Goal: Use online tool/utility: Utilize a website feature to perform a specific function

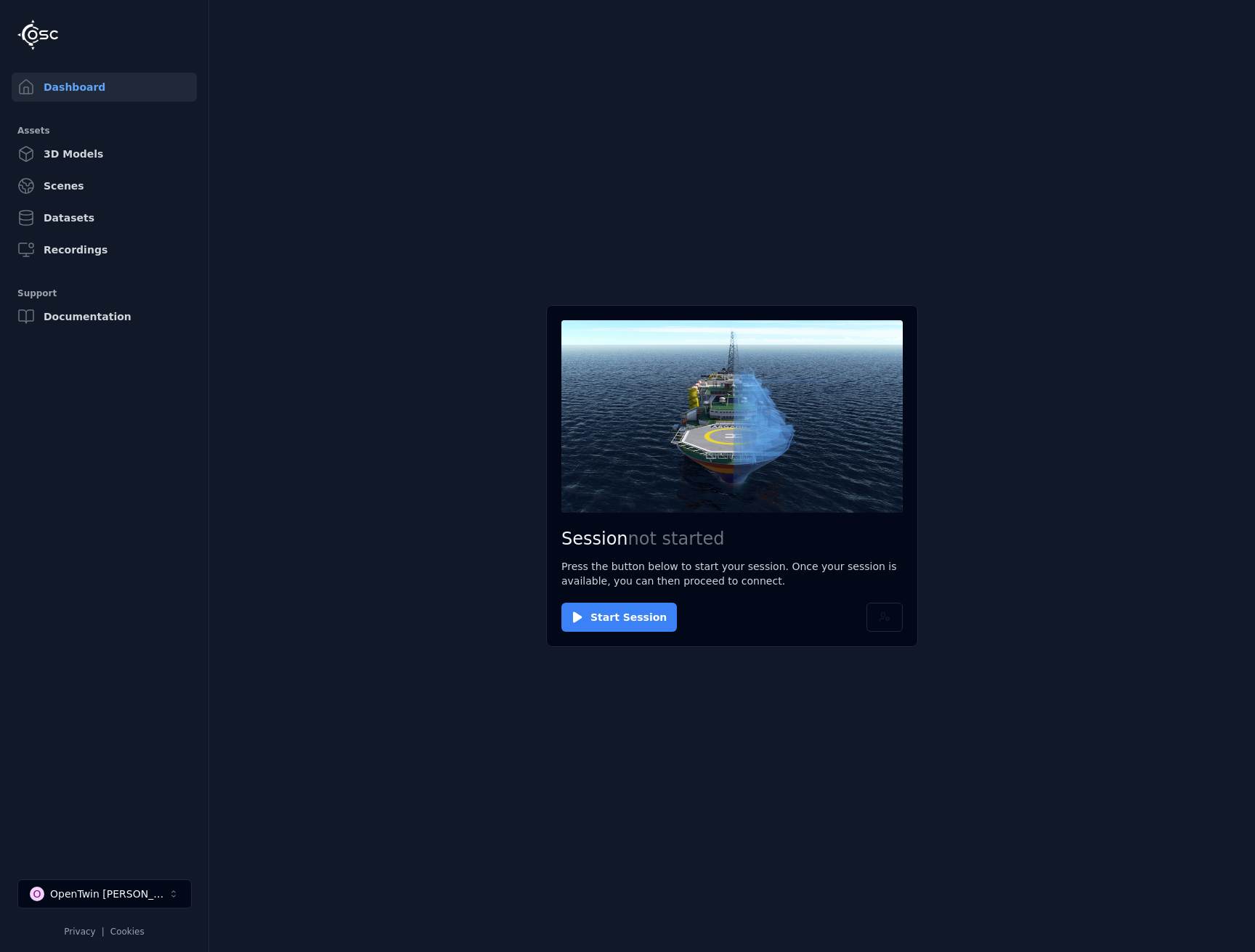
click at [595, 624] on button "Start Session" at bounding box center [619, 617] width 116 height 29
click at [588, 617] on button "Connect" at bounding box center [595, 617] width 67 height 29
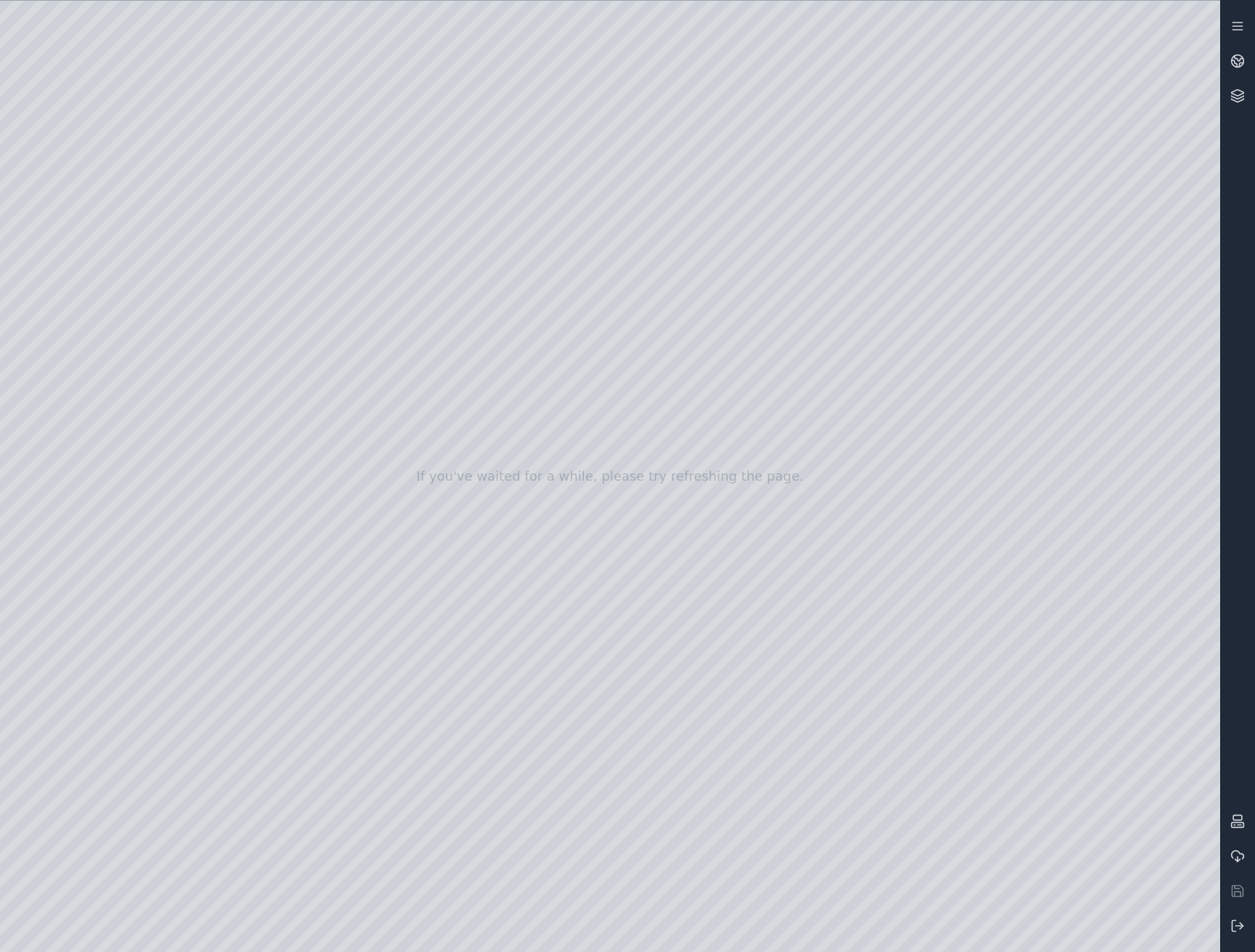
click at [412, 614] on div at bounding box center [610, 476] width 1220 height 951
click at [1241, 63] on icon at bounding box center [1238, 62] width 15 height 15
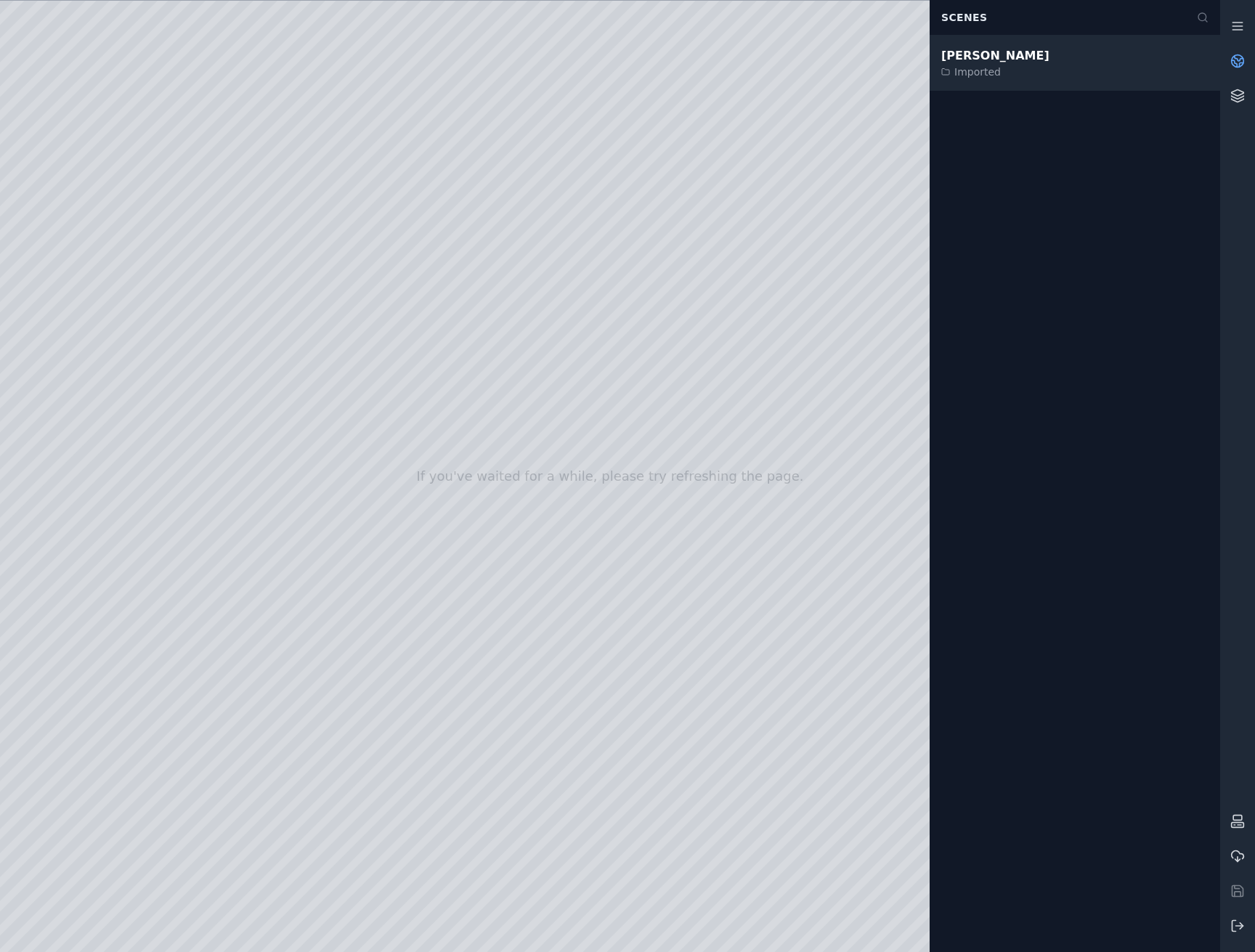
click at [990, 76] on div "Imported" at bounding box center [995, 72] width 108 height 15
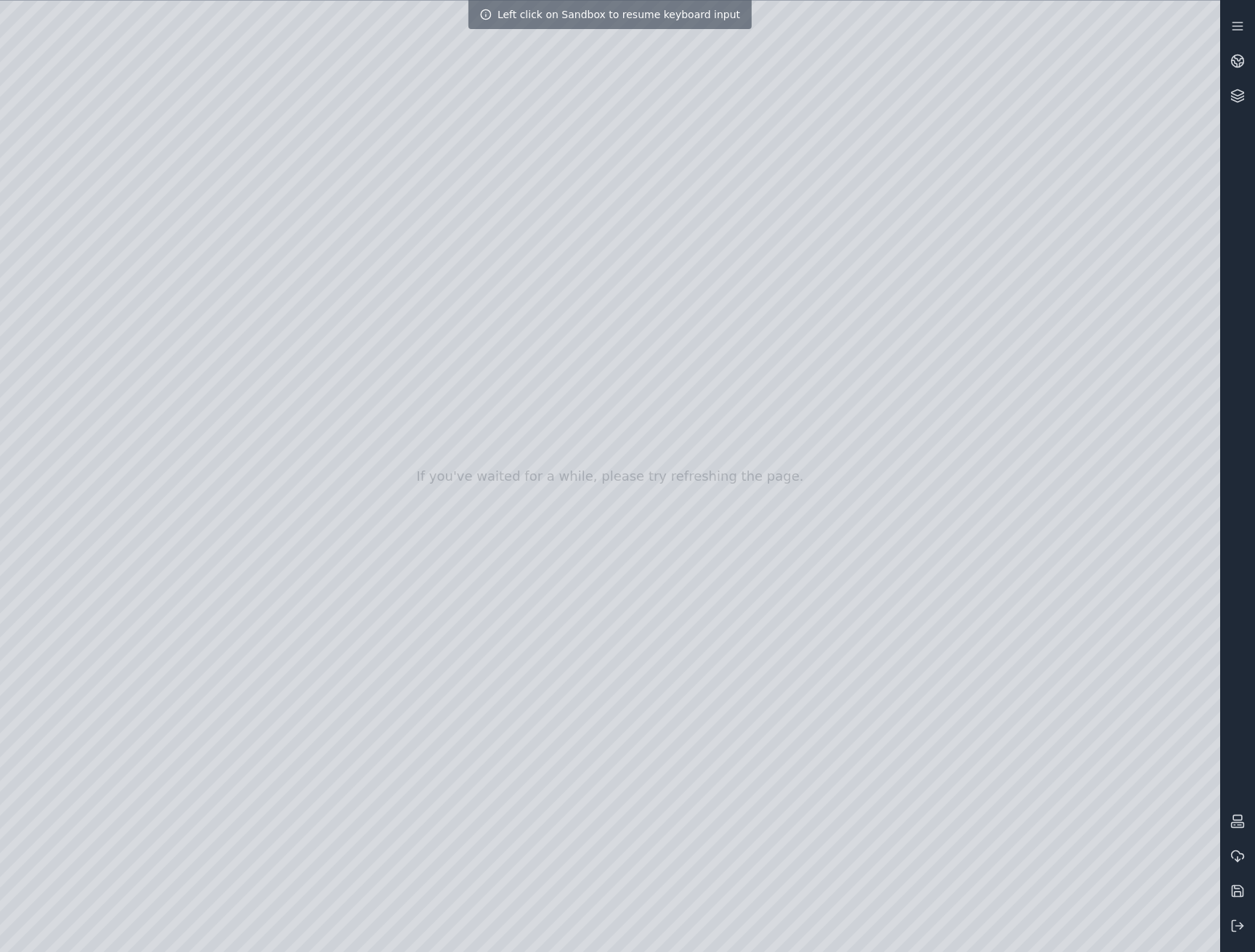
click at [790, 309] on div at bounding box center [610, 476] width 1220 height 951
click at [788, 302] on div at bounding box center [610, 476] width 1220 height 951
drag, startPoint x: 787, startPoint y: 309, endPoint x: 744, endPoint y: 326, distance: 46.2
drag, startPoint x: 745, startPoint y: 440, endPoint x: 745, endPoint y: 812, distance: 372.0
click at [1188, 928] on div at bounding box center [610, 476] width 1220 height 951
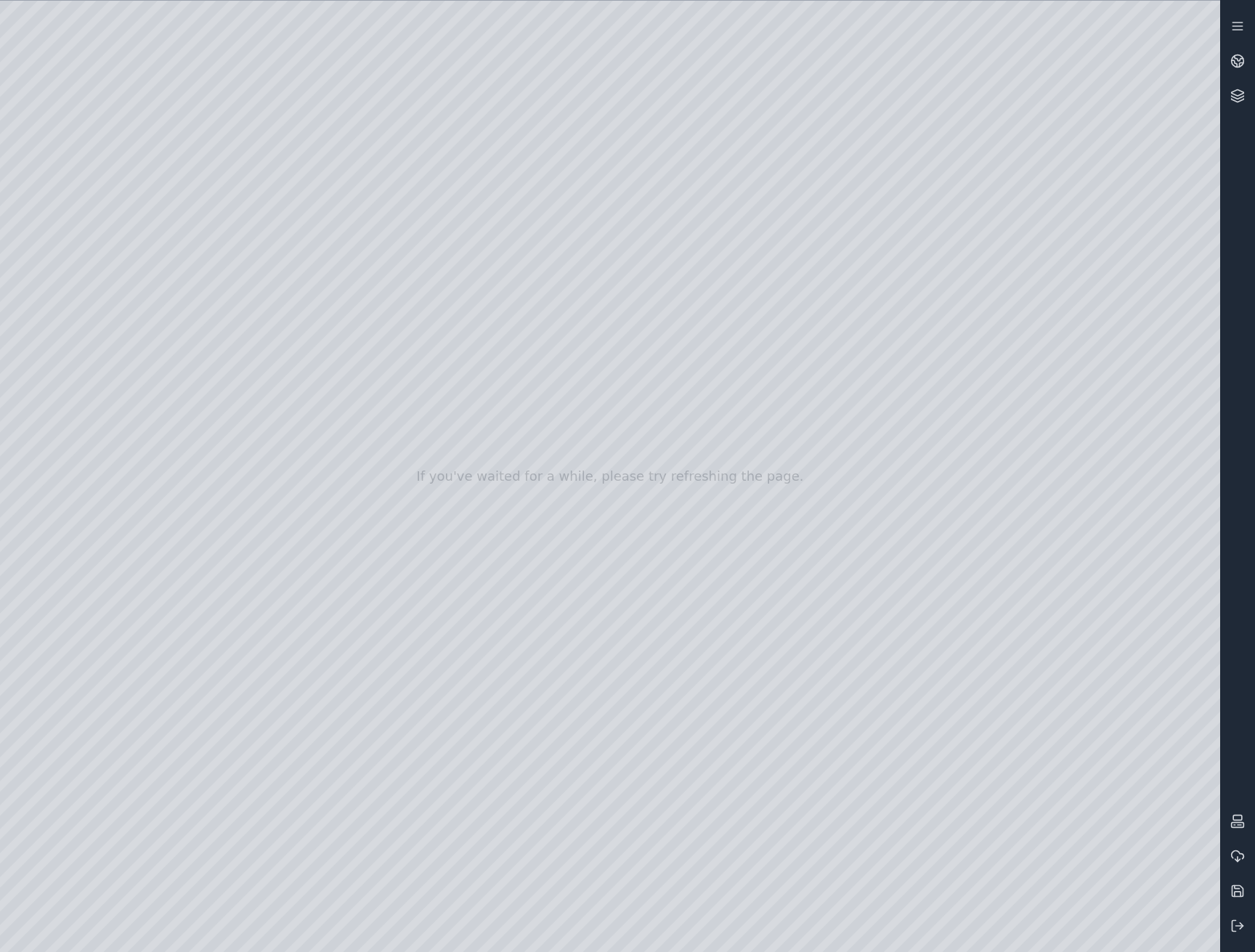
drag, startPoint x: 1012, startPoint y: 658, endPoint x: 1051, endPoint y: 649, distance: 40.0
click at [1051, 649] on div at bounding box center [610, 476] width 1220 height 951
click at [1189, 929] on div at bounding box center [610, 476] width 1220 height 951
click at [162, 11] on div at bounding box center [610, 476] width 1220 height 951
click at [83, 205] on div at bounding box center [610, 476] width 1220 height 951
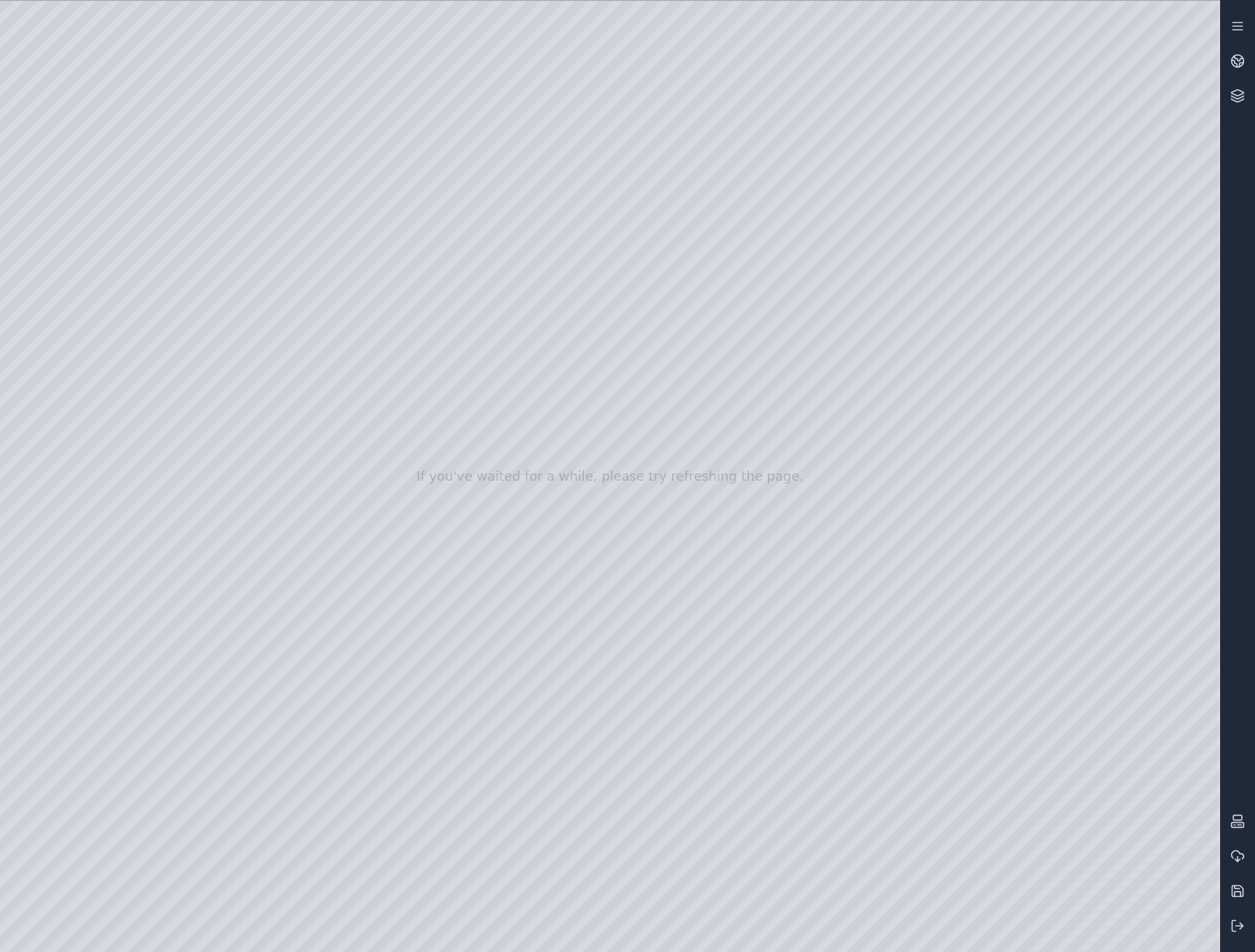
click at [79, 238] on div at bounding box center [610, 476] width 1220 height 951
click at [224, 237] on div at bounding box center [610, 476] width 1220 height 951
click at [183, 61] on div at bounding box center [610, 476] width 1220 height 951
click at [95, 309] on div at bounding box center [610, 476] width 1220 height 951
click at [96, 309] on div at bounding box center [610, 476] width 1220 height 951
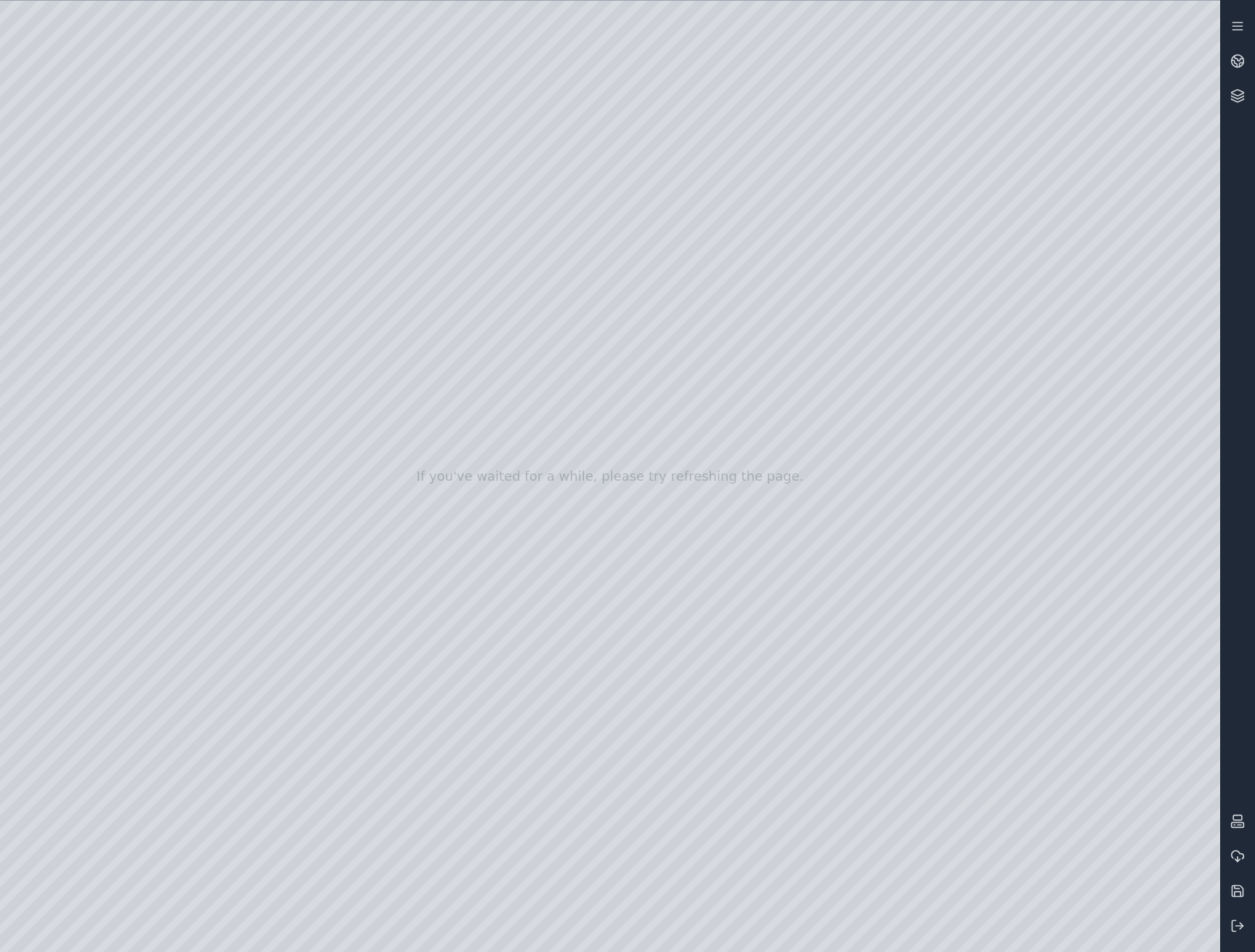
click at [93, 273] on div at bounding box center [610, 476] width 1220 height 951
click at [92, 273] on div at bounding box center [610, 476] width 1220 height 951
click at [94, 237] on div at bounding box center [610, 476] width 1220 height 951
click at [219, 398] on div at bounding box center [610, 476] width 1220 height 951
click at [85, 276] on div at bounding box center [610, 476] width 1220 height 951
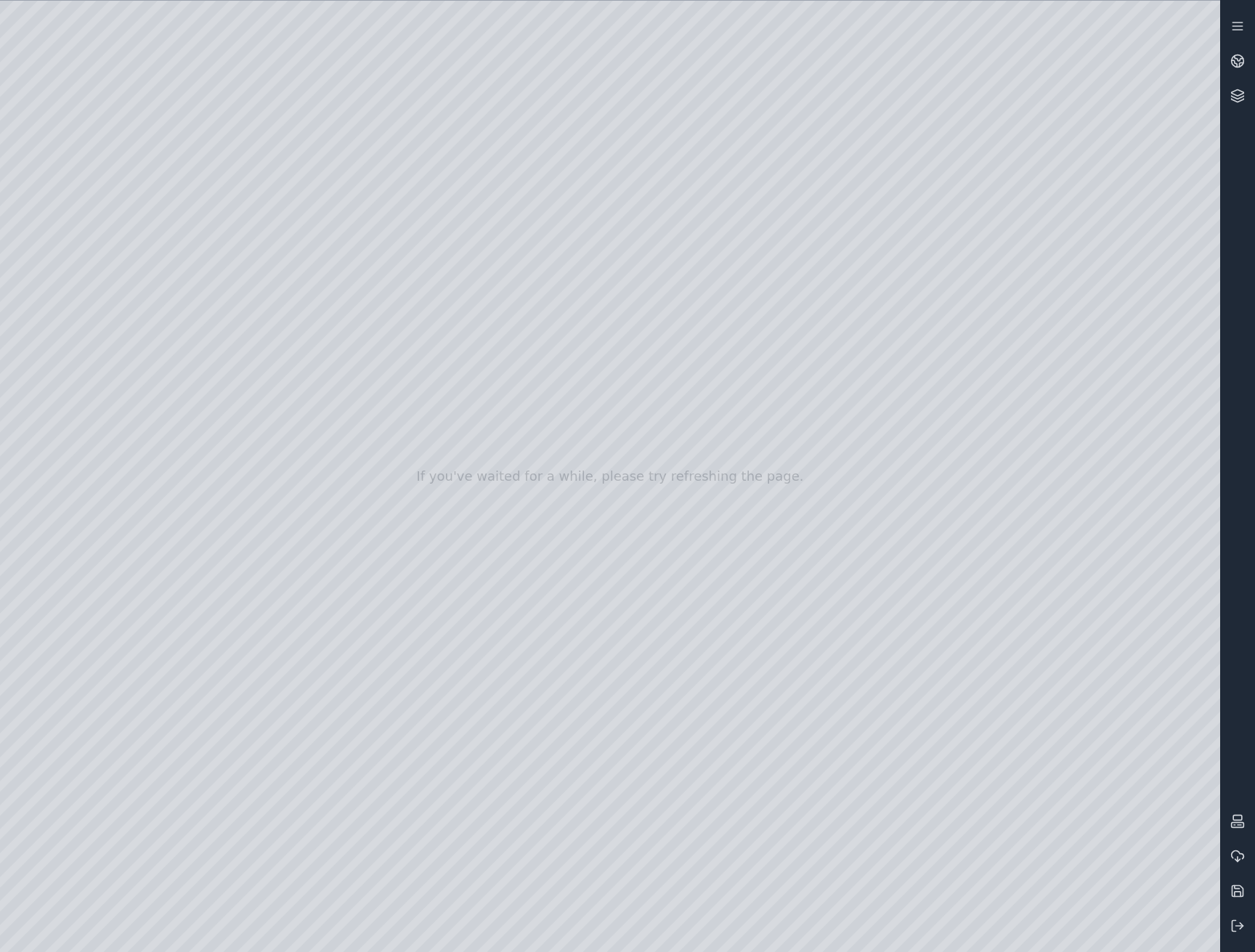
click at [439, 620] on div at bounding box center [610, 476] width 1220 height 951
click at [1232, 63] on circle at bounding box center [1237, 61] width 12 height 12
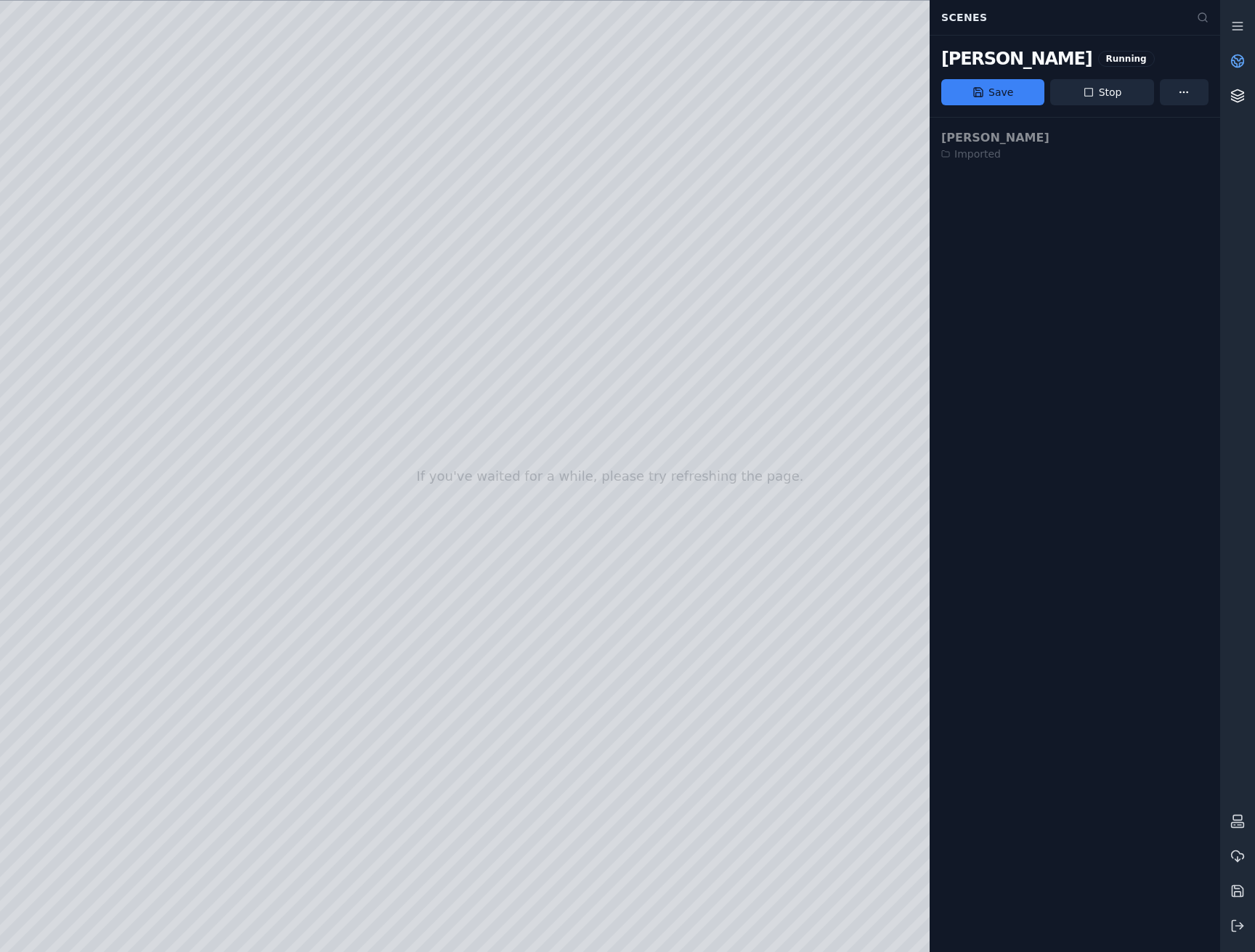
click at [1240, 100] on icon at bounding box center [1238, 96] width 15 height 15
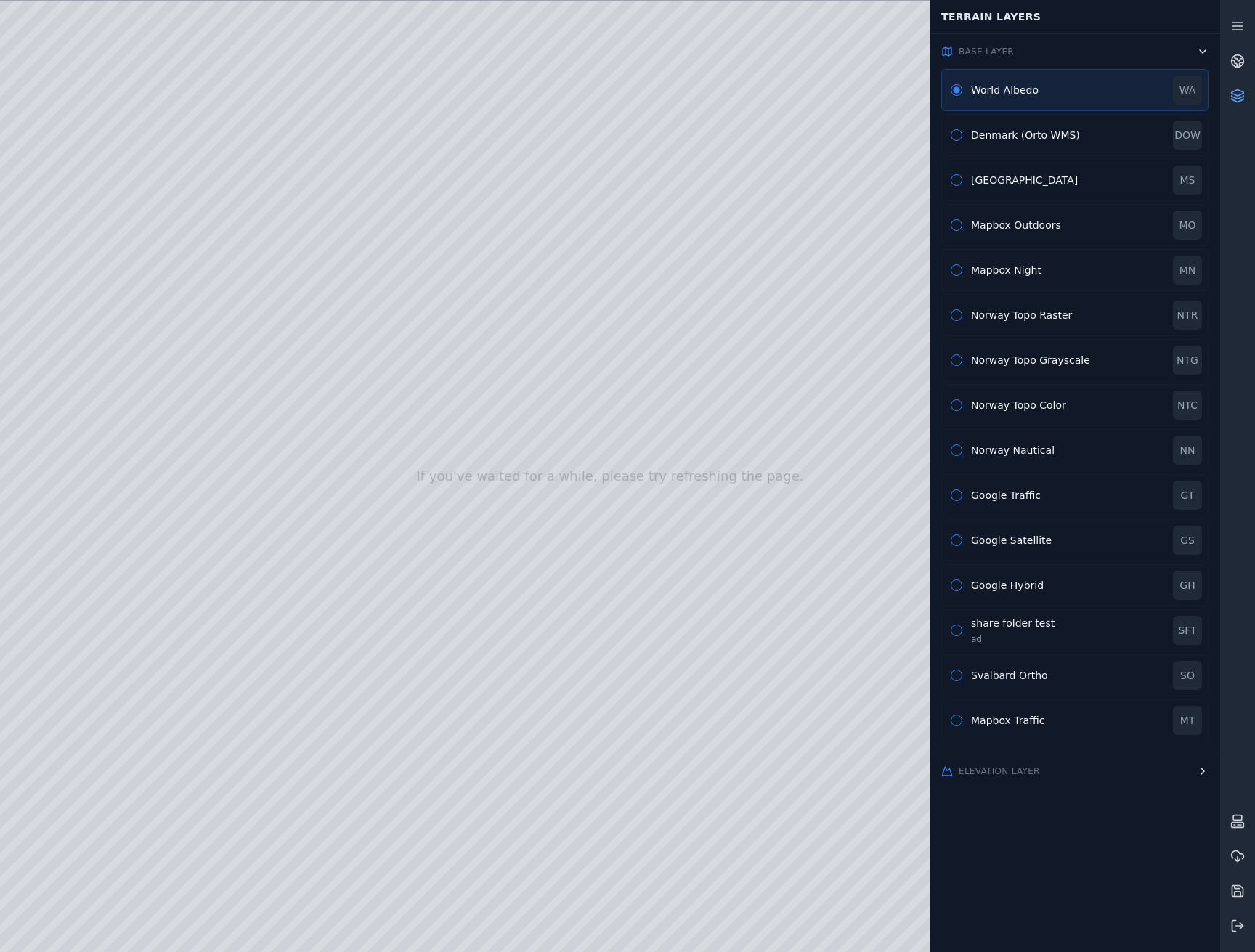
click at [960, 270] on button "button" at bounding box center [956, 270] width 11 height 11
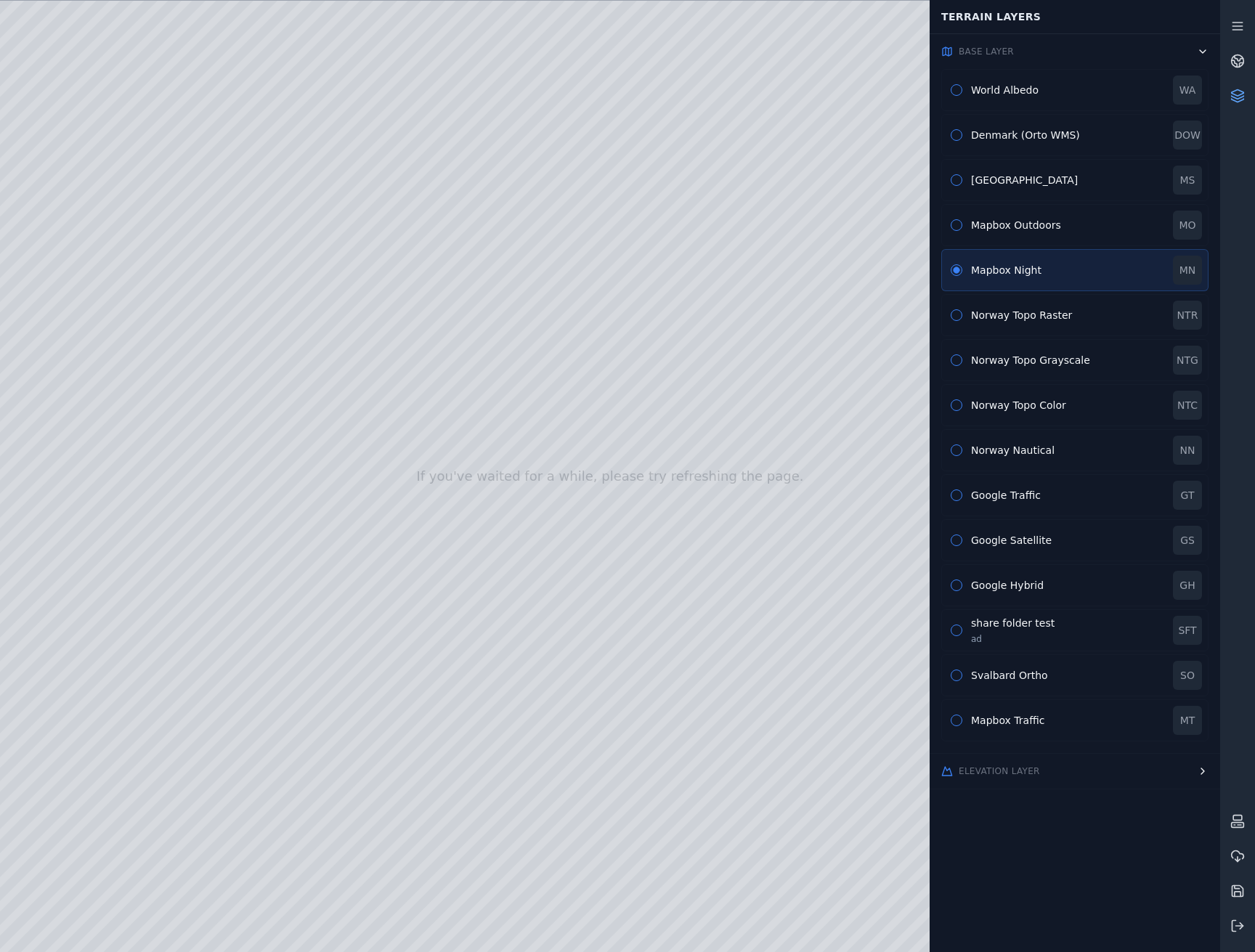
click at [1242, 91] on icon at bounding box center [1237, 92] width 12 height 6
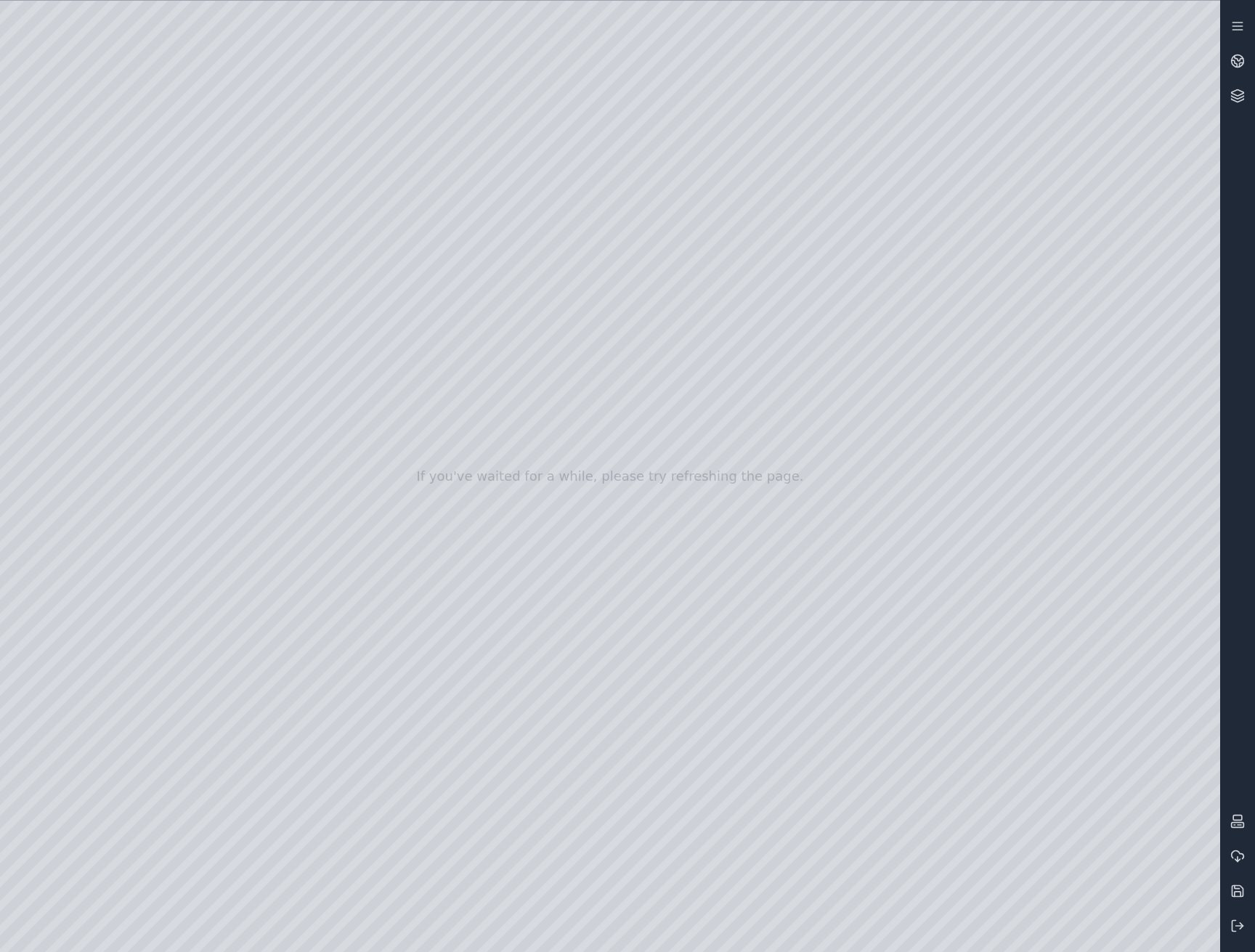
click at [179, 63] on div at bounding box center [610, 476] width 1220 height 951
click at [1236, 63] on icon at bounding box center [1234, 63] width 5 height 7
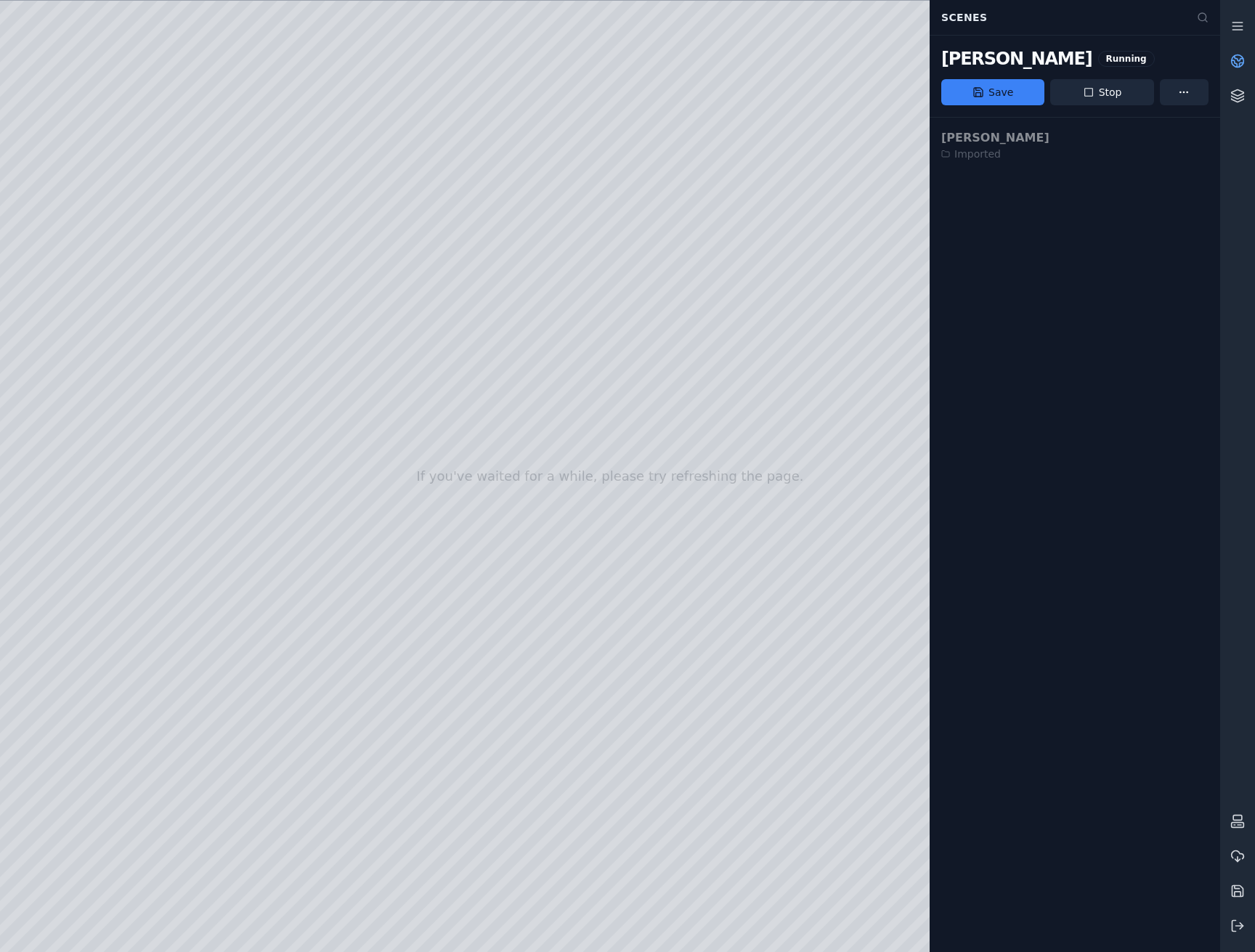
click at [1235, 63] on icon at bounding box center [1238, 62] width 15 height 15
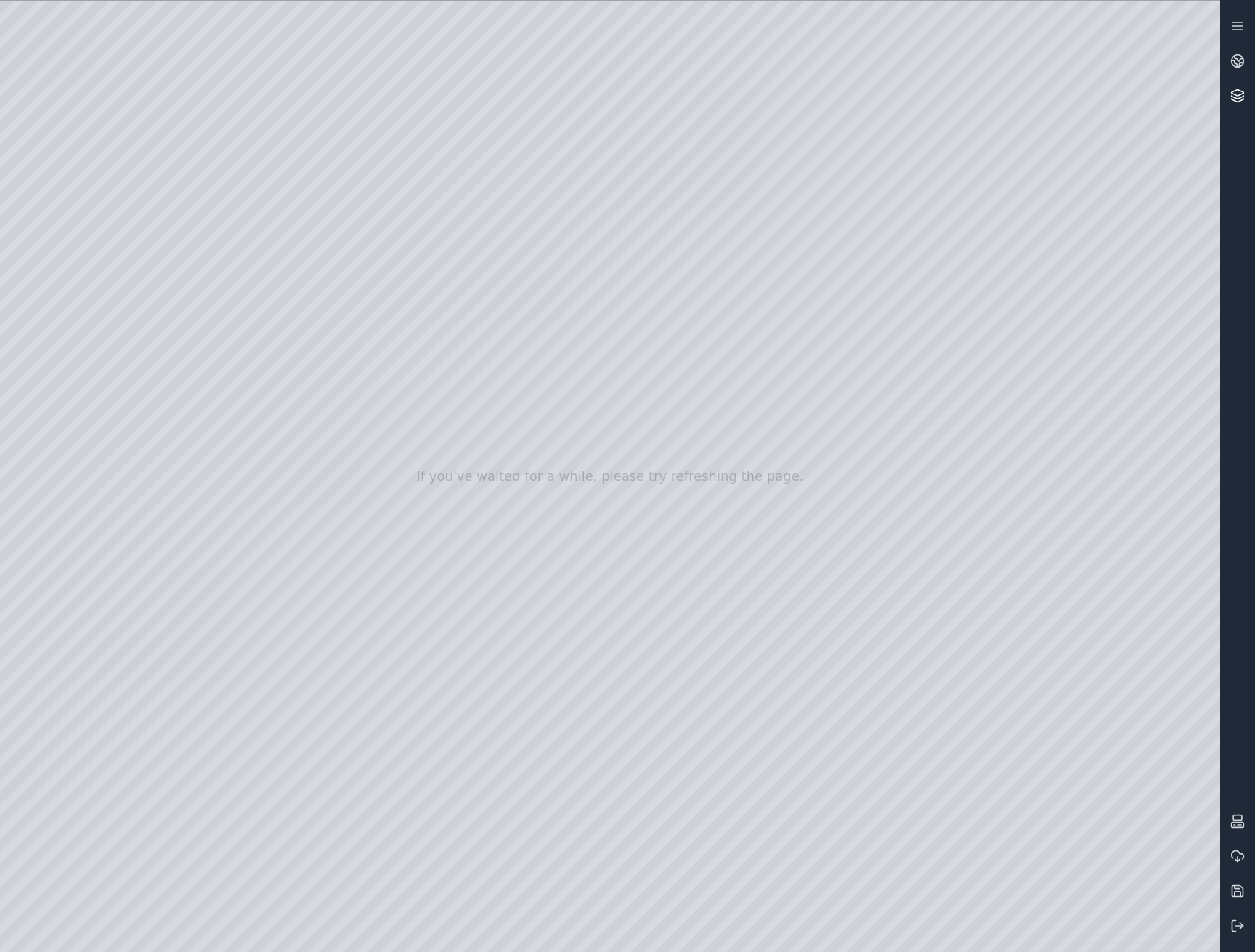
click at [1235, 100] on icon at bounding box center [1238, 96] width 15 height 15
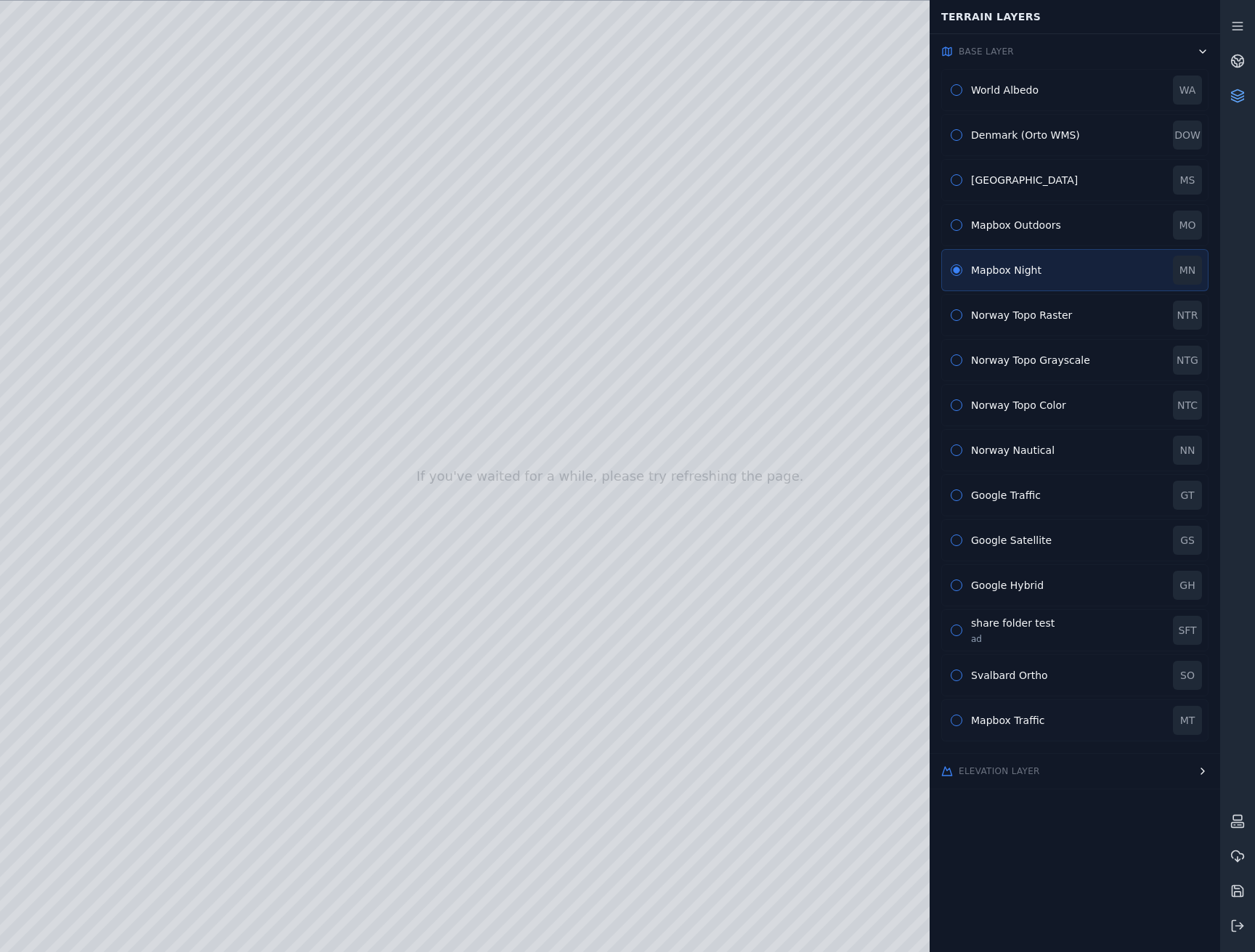
click at [1006, 721] on div "Mapbox Traffic" at bounding box center [1067, 721] width 193 height 15
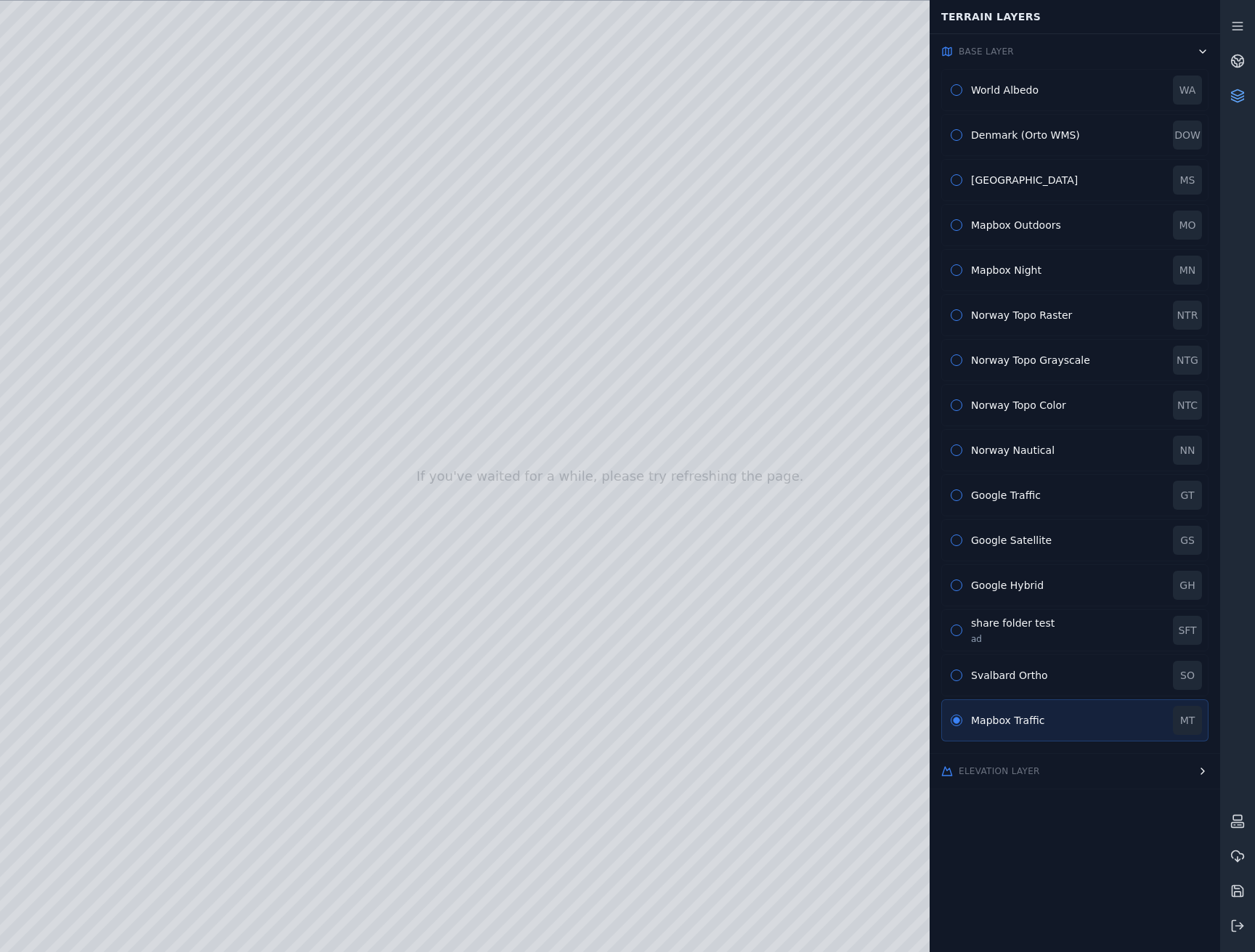
click at [1234, 96] on icon at bounding box center [1237, 97] width 12 height 3
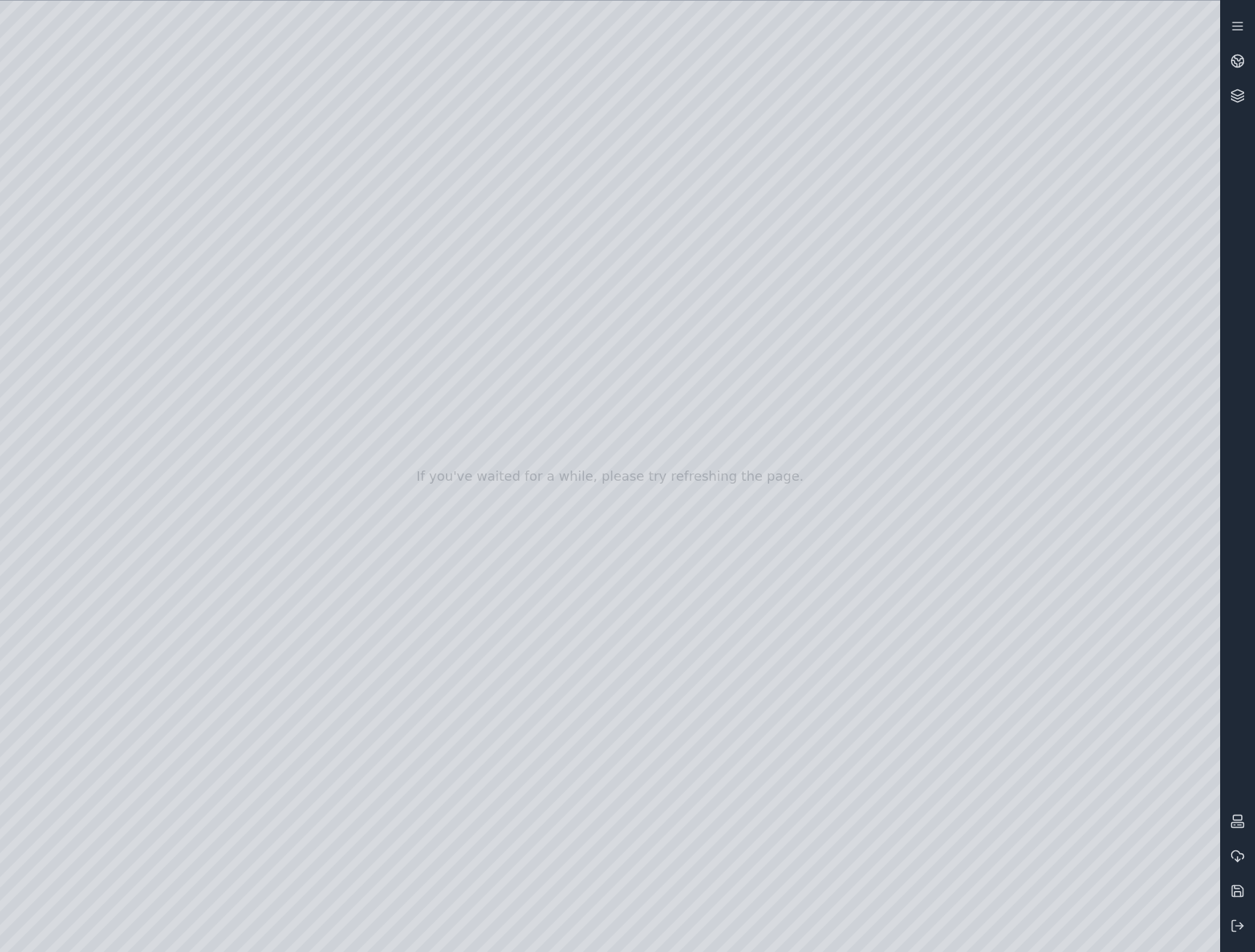
click at [92, 280] on div at bounding box center [610, 476] width 1220 height 951
click at [94, 273] on div at bounding box center [610, 476] width 1220 height 951
click at [116, 280] on div at bounding box center [610, 476] width 1220 height 951
click at [417, 620] on div at bounding box center [610, 476] width 1220 height 951
click at [430, 511] on div at bounding box center [610, 476] width 1220 height 951
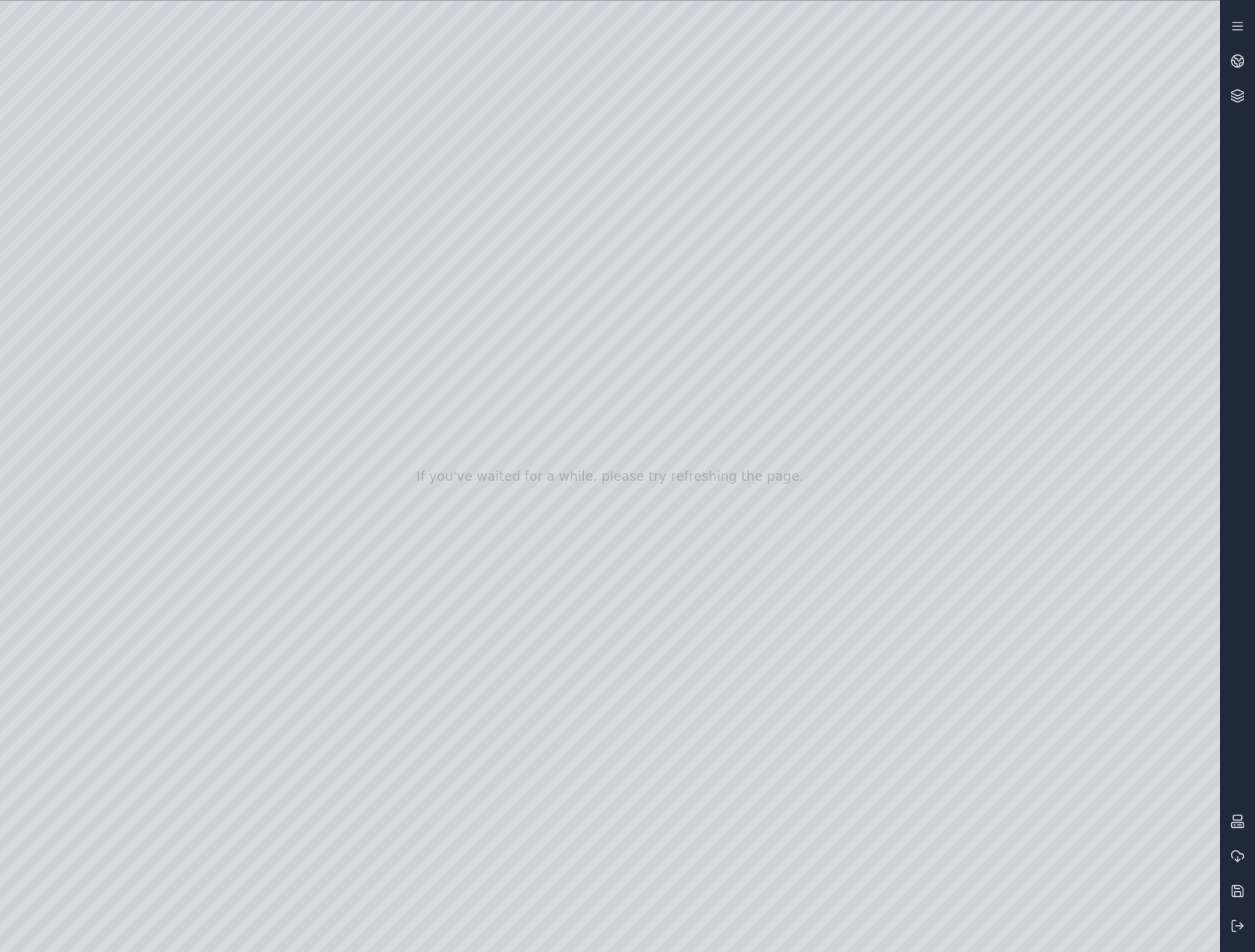
click at [187, 63] on div at bounding box center [610, 476] width 1220 height 951
click at [769, 486] on div at bounding box center [610, 476] width 1220 height 951
